Goal: Find specific page/section: Find specific page/section

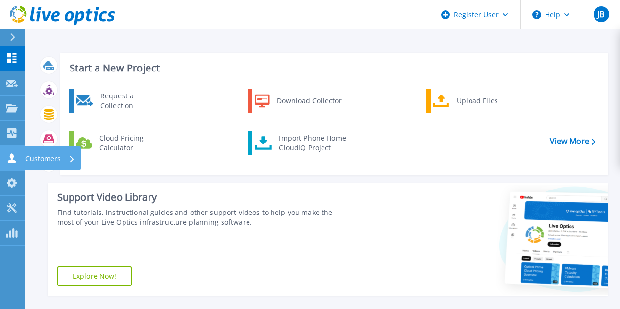
click at [11, 157] on icon at bounding box center [12, 157] width 8 height 9
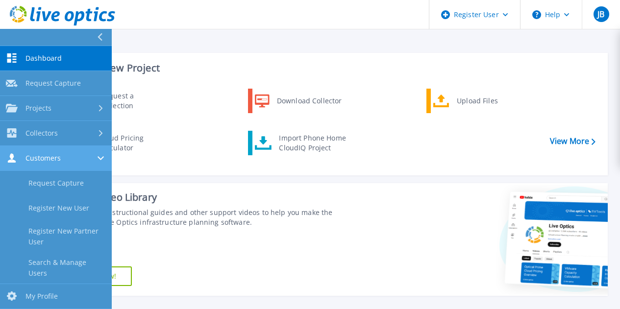
click at [39, 158] on span "Customers" at bounding box center [42, 158] width 35 height 9
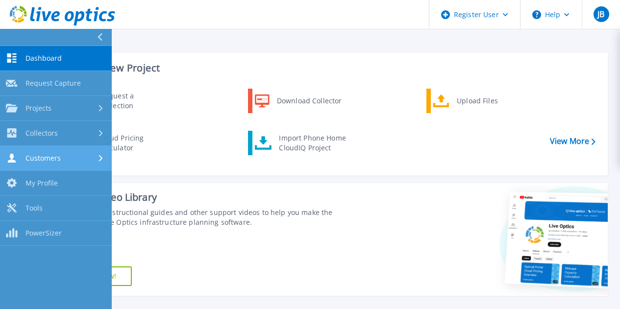
click at [39, 158] on span "Customers" at bounding box center [42, 158] width 35 height 9
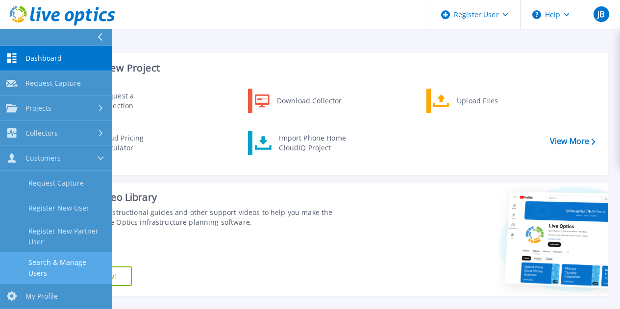
click at [57, 266] on link "Search & Manage Users" at bounding box center [56, 267] width 112 height 31
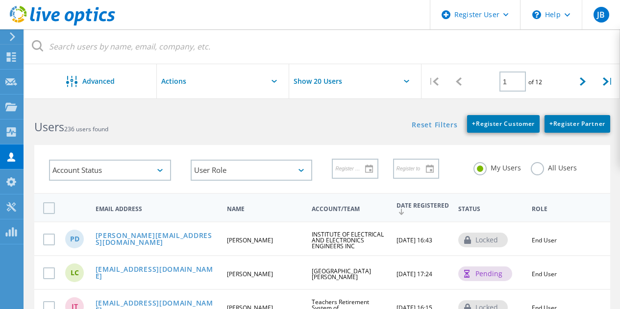
click at [412, 274] on span "09/04/2024, 17:24" at bounding box center [414, 274] width 36 height 8
click at [531, 171] on label "All Users" at bounding box center [554, 166] width 46 height 9
click at [0, 0] on input "All Users" at bounding box center [0, 0] width 0 height 0
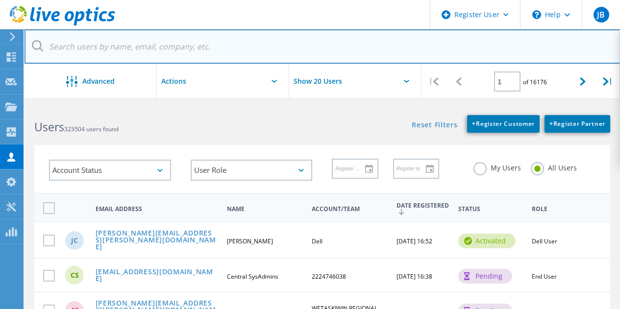
click at [119, 48] on input "text" at bounding box center [322, 46] width 596 height 34
paste input "Grossman"
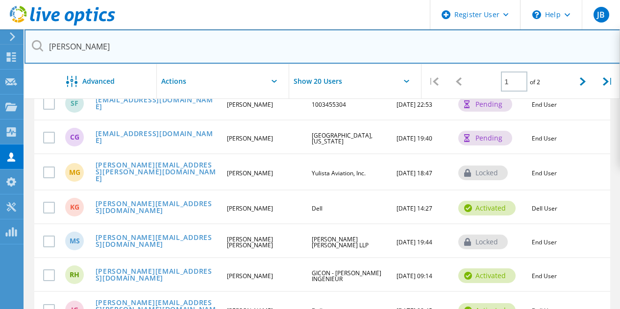
scroll to position [480, 0]
click at [52, 51] on input "Grossman" at bounding box center [322, 46] width 596 height 34
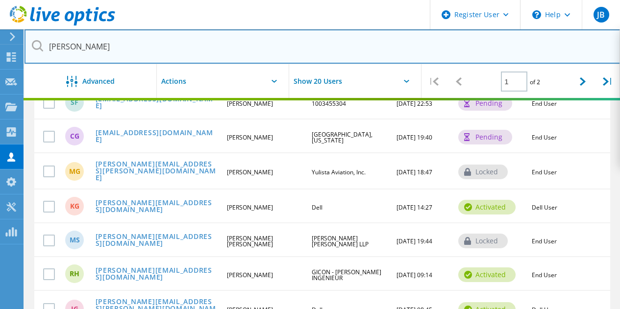
type input "adam Grossman"
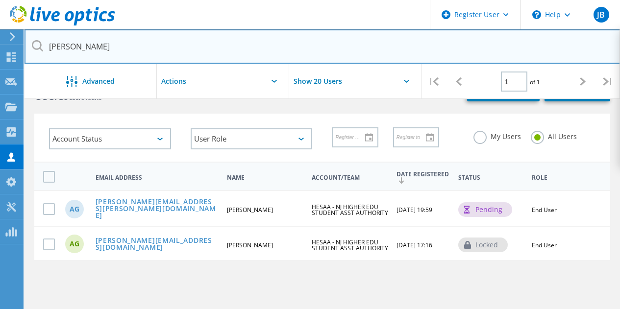
scroll to position [31, 0]
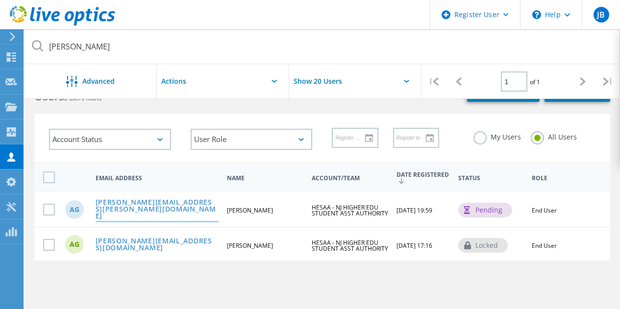
click at [123, 210] on link "adam.grossman@hesaa.org" at bounding box center [157, 210] width 123 height 22
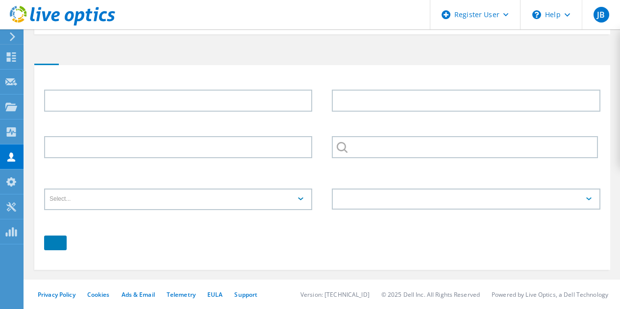
type input "Adam"
type input "Grossman"
type input "HESAA - NJ HIGHER EDU STUDENT ASST AUTHORITY"
type input "English"
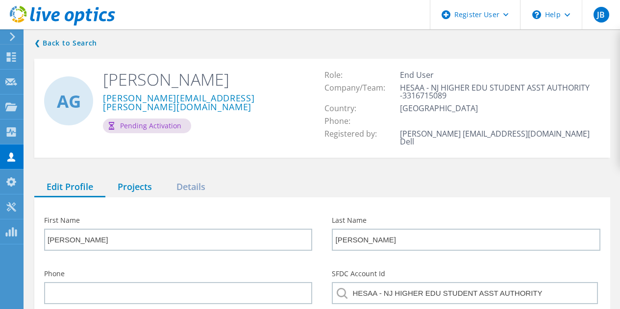
click at [128, 179] on div "Projects" at bounding box center [134, 187] width 59 height 20
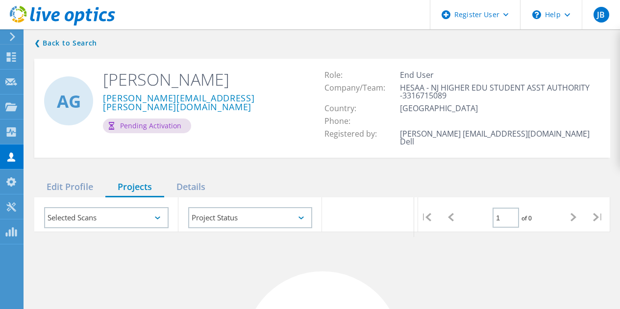
click at [181, 74] on h2 "Adam Grossman" at bounding box center [205, 80] width 204 height 22
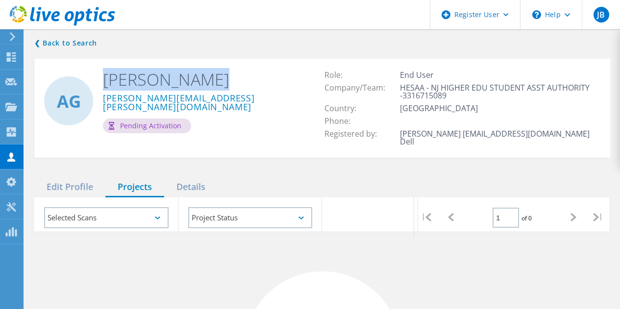
click at [181, 74] on h2 "Adam Grossman" at bounding box center [205, 80] width 204 height 22
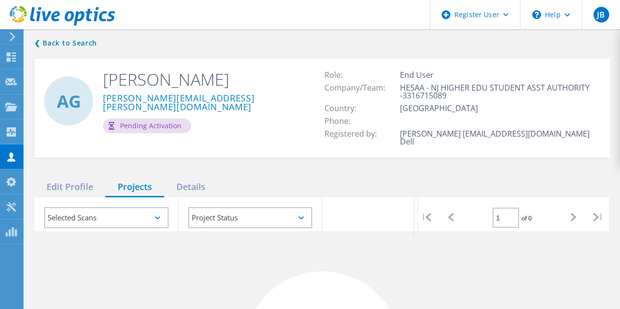
click at [86, 47] on link "❮ Back to Search" at bounding box center [68, 43] width 68 height 12
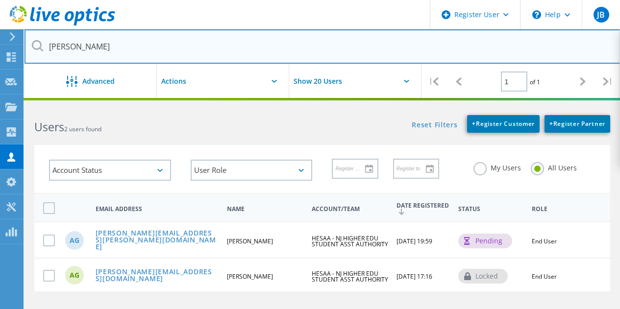
click at [86, 47] on input "adam Grossman" at bounding box center [322, 46] width 596 height 34
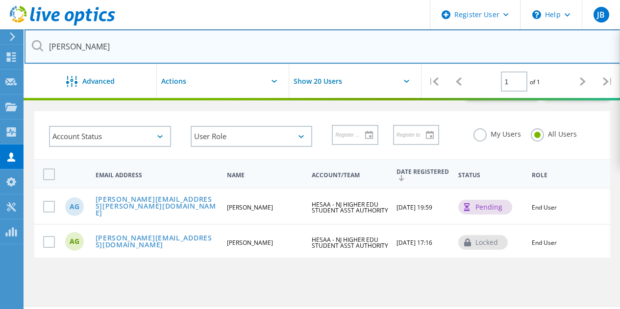
scroll to position [33, 0]
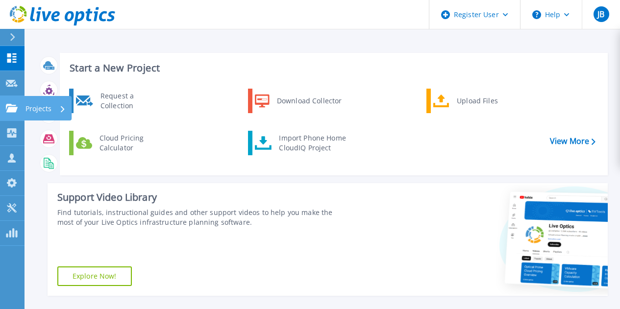
click at [9, 106] on icon at bounding box center [12, 108] width 12 height 8
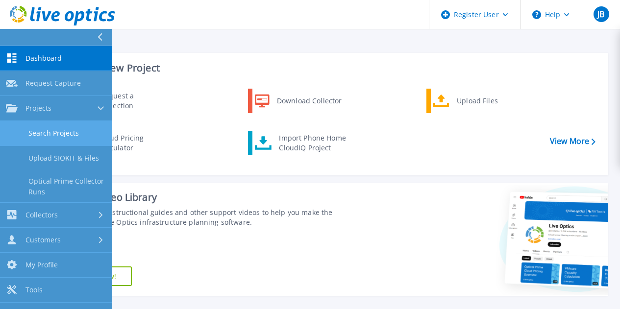
click at [58, 135] on link "Search Projects" at bounding box center [56, 133] width 112 height 25
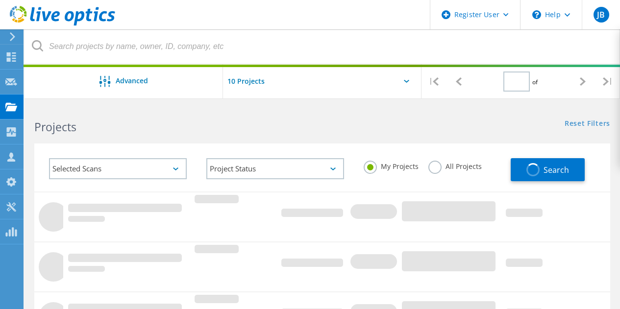
type input "1"
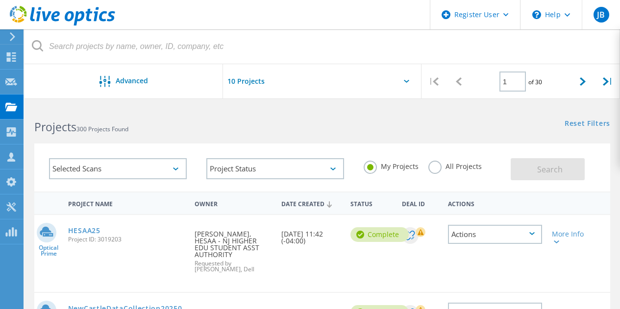
scroll to position [46, 0]
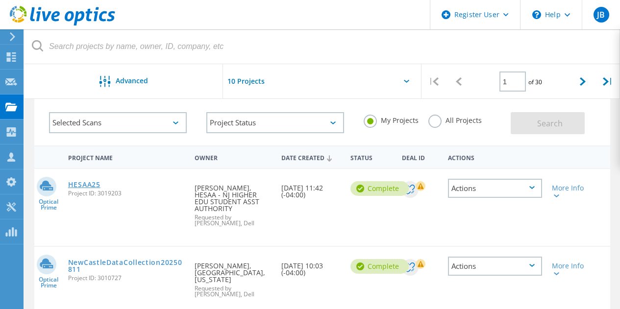
click at [95, 184] on link "HESAA25" at bounding box center [84, 184] width 32 height 7
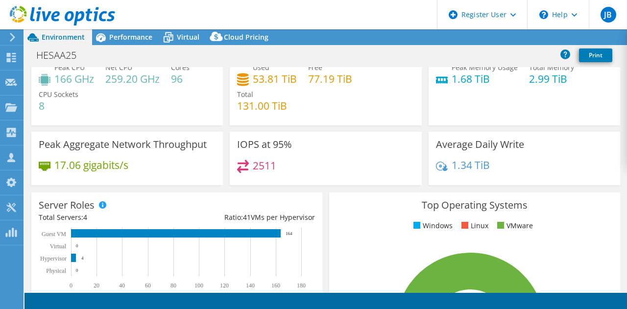
scroll to position [32, 0]
